Goal: Task Accomplishment & Management: Manage account settings

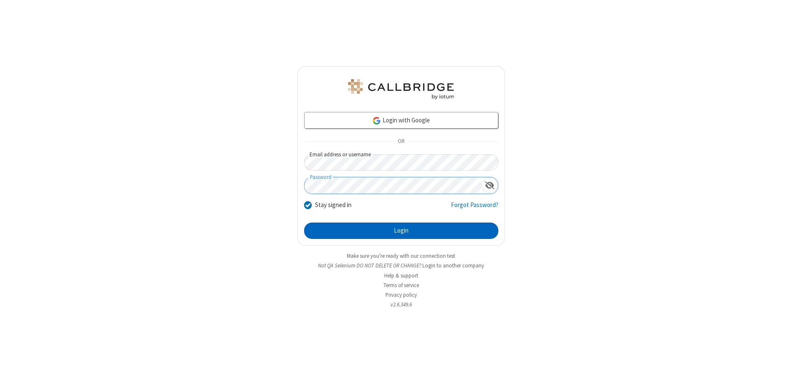
click at [401, 231] on button "Login" at bounding box center [401, 231] width 194 height 17
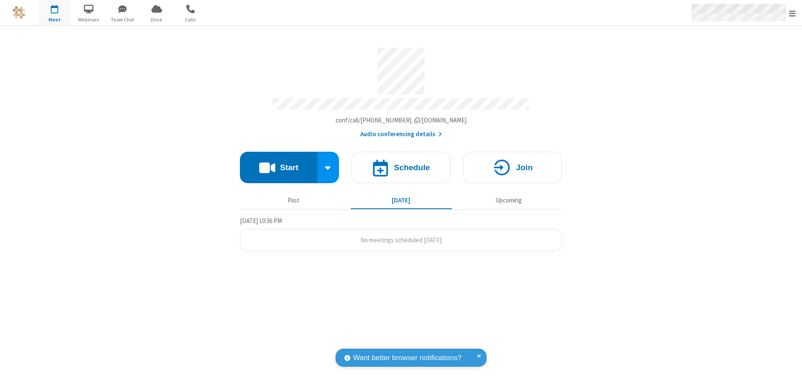
click at [792, 13] on span "Open menu" at bounding box center [792, 13] width 7 height 8
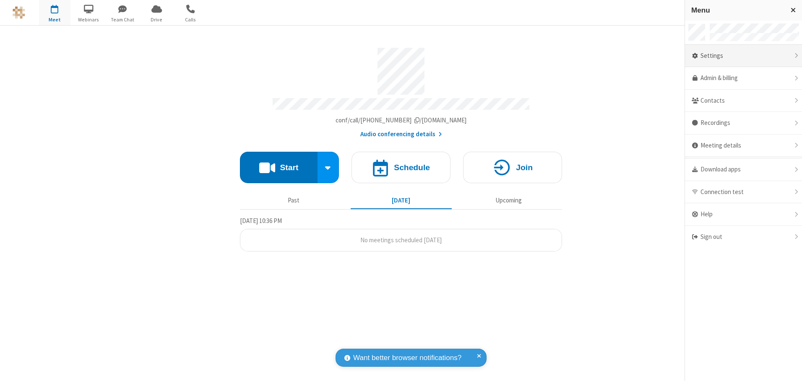
click at [743, 56] on div "Settings" at bounding box center [743, 56] width 117 height 23
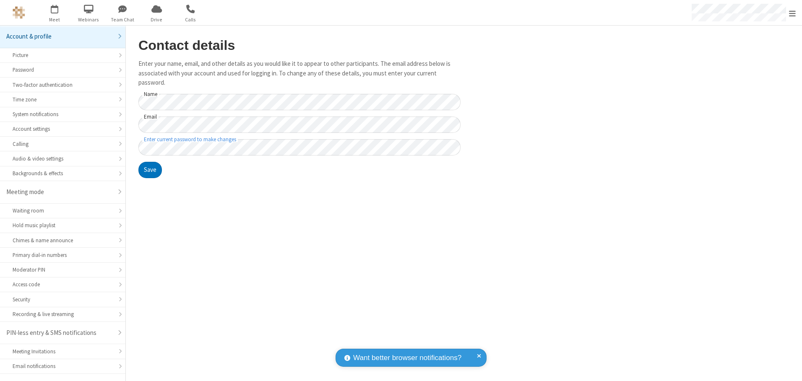
scroll to position [15, 0]
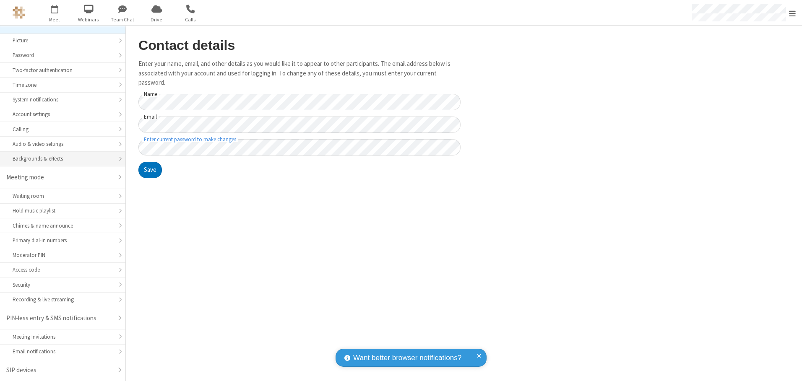
click at [60, 159] on div "Backgrounds & effects" at bounding box center [63, 159] width 100 height 8
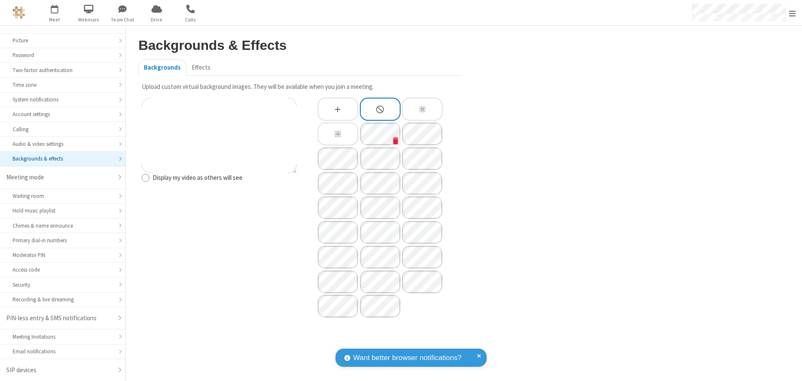
click at [396, 141] on icon "Custom Background" at bounding box center [395, 140] width 5 height 7
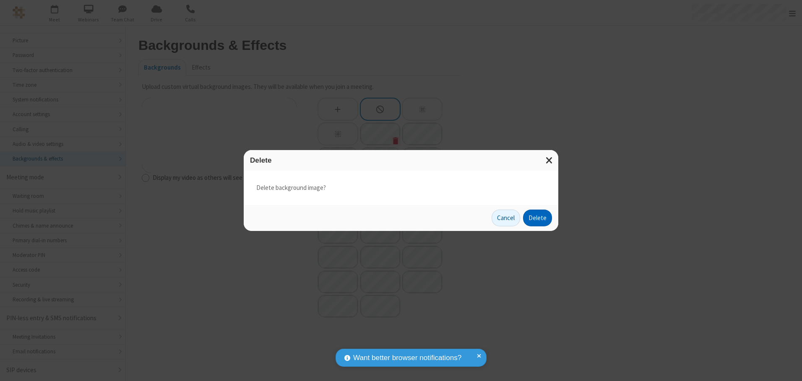
click at [538, 218] on button "Delete" at bounding box center [537, 218] width 29 height 17
